Goal: Transaction & Acquisition: Purchase product/service

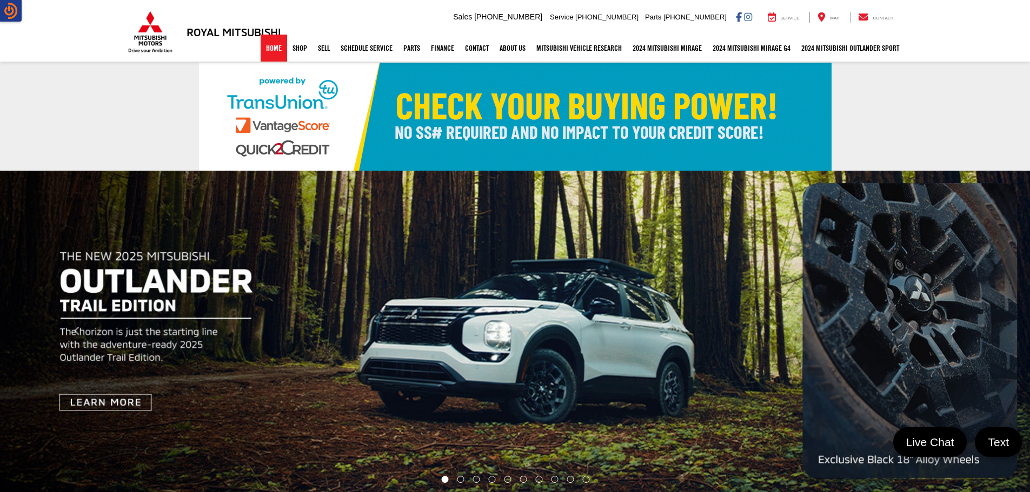
select select "Mitsubishi"
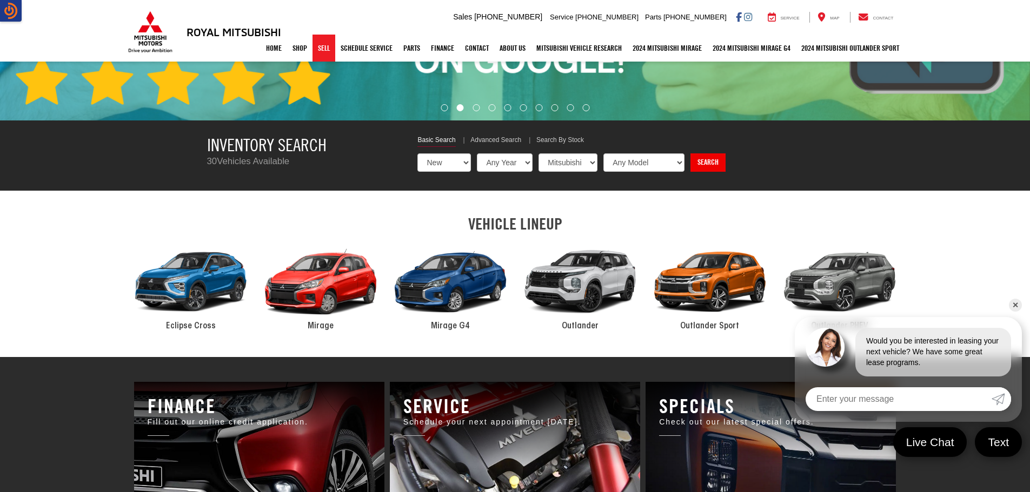
click at [312, 51] on link "Sell" at bounding box center [323, 48] width 23 height 27
